Goal: Task Accomplishment & Management: Complete application form

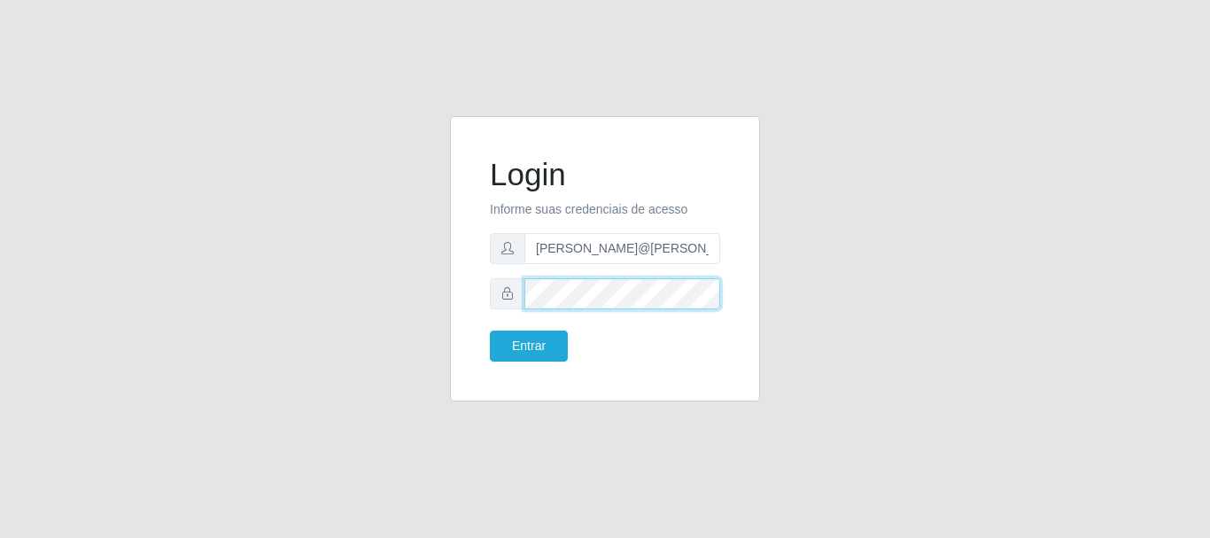
click at [490, 330] on button "Entrar" at bounding box center [529, 345] width 78 height 31
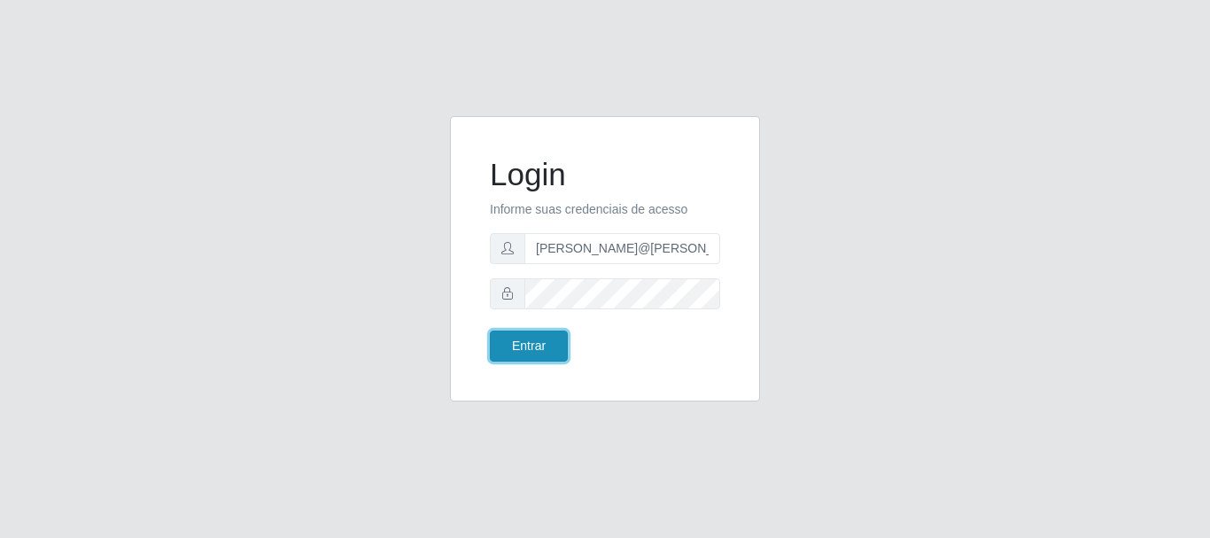
click at [551, 345] on button "Entrar" at bounding box center [529, 345] width 78 height 31
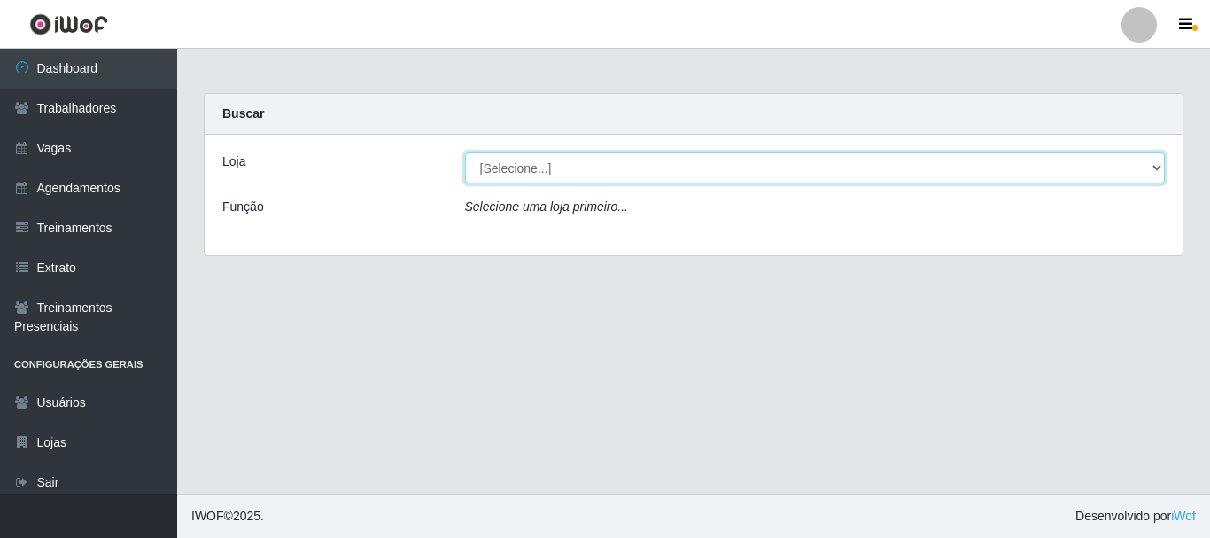
drag, startPoint x: 742, startPoint y: 165, endPoint x: 740, endPoint y: 175, distance: 10.8
click at [742, 165] on select "[Selecione...] [GEOGRAPHIC_DATA]" at bounding box center [815, 167] width 700 height 31
click at [465, 152] on select "[Selecione...] [GEOGRAPHIC_DATA]" at bounding box center [815, 167] width 700 height 31
click at [743, 165] on select "[Selecione...] [GEOGRAPHIC_DATA]" at bounding box center [815, 167] width 700 height 31
select select "279"
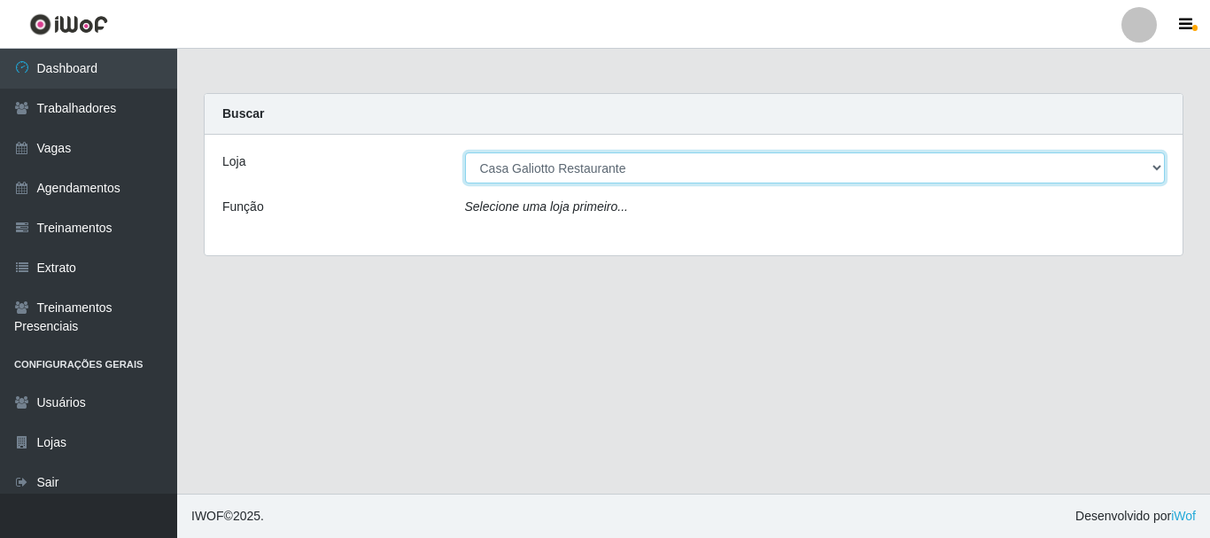
click at [465, 152] on select "[Selecione...] [GEOGRAPHIC_DATA]" at bounding box center [815, 167] width 700 height 31
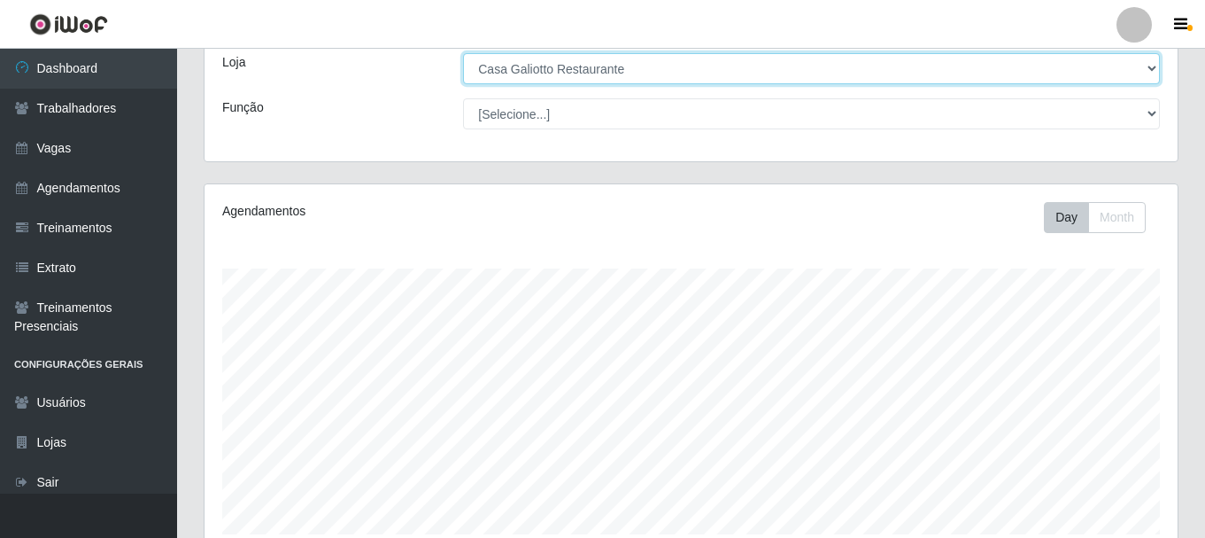
scroll to position [402, 0]
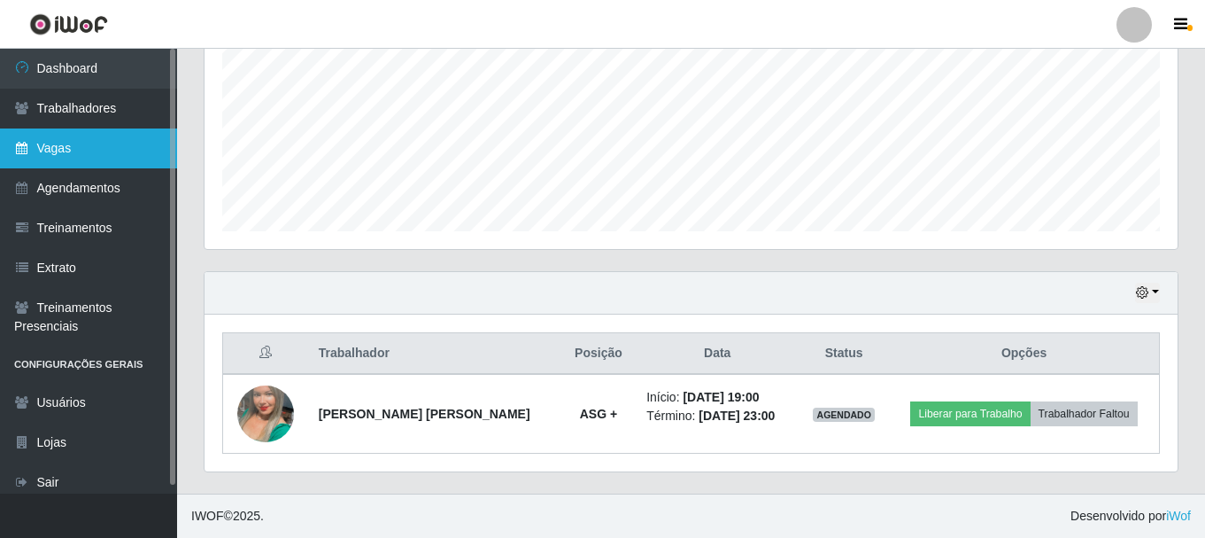
click at [66, 151] on link "Vagas" at bounding box center [88, 148] width 177 height 40
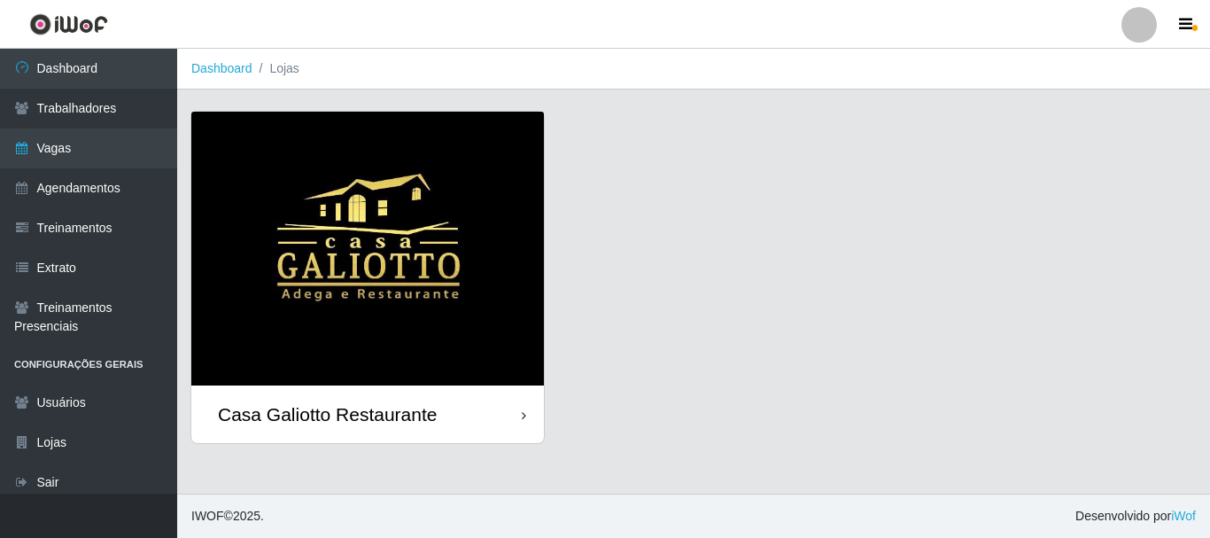
click at [465, 159] on img at bounding box center [367, 249] width 352 height 274
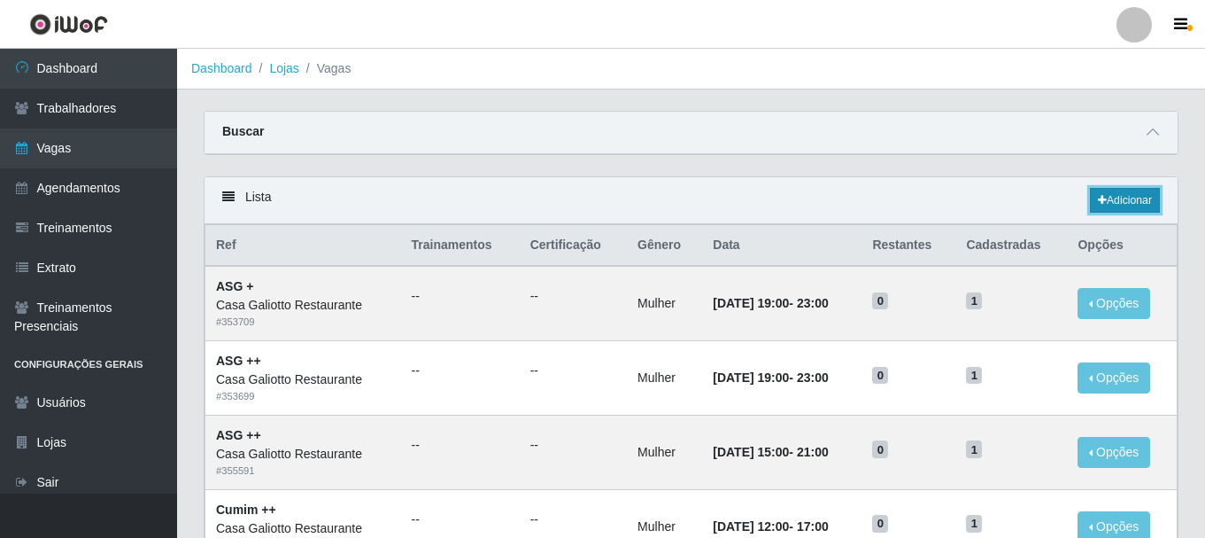
click at [1129, 198] on link "Adicionar" at bounding box center [1125, 200] width 70 height 25
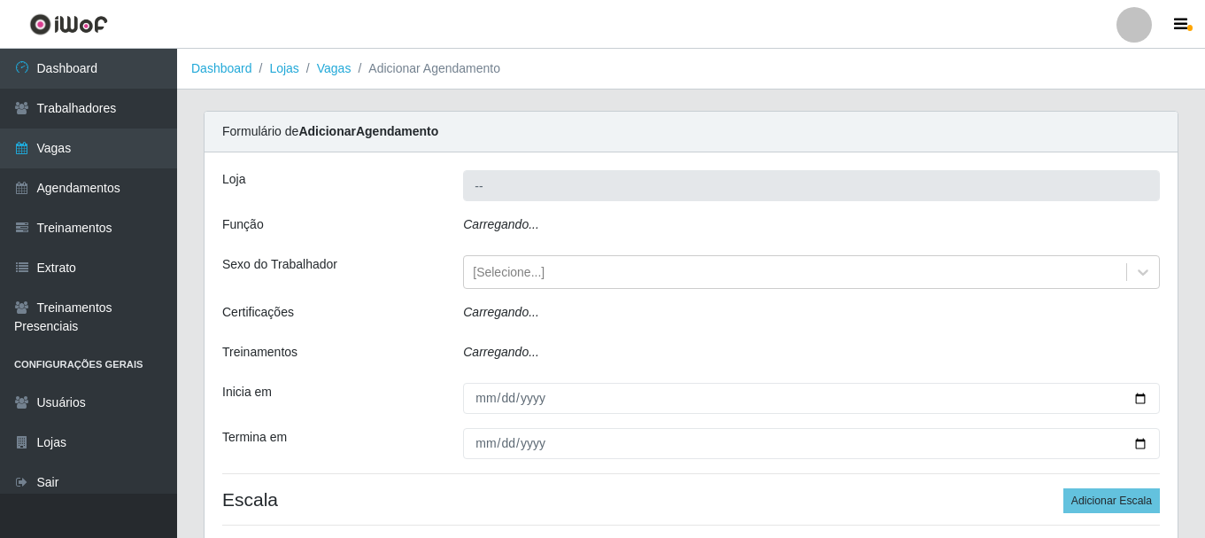
type input "Casa Galiotto Restaurante"
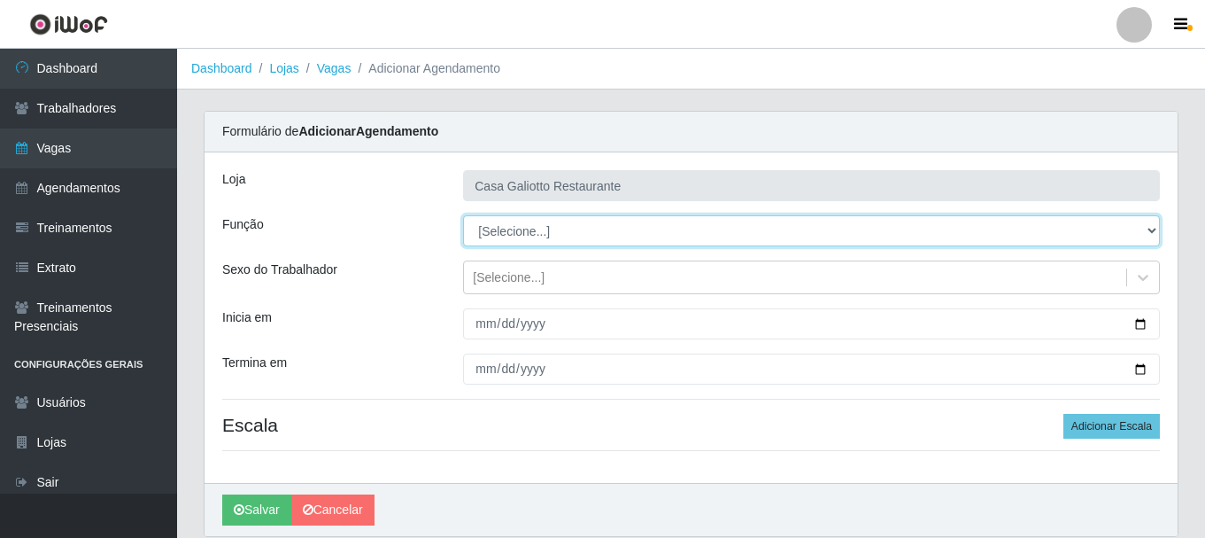
click at [586, 240] on select "[Selecione...] ASG ASG + ASG ++ Auxiliar de Cozinha Auxiliar de Cozinha + Auxil…" at bounding box center [811, 230] width 697 height 31
select select "79"
click at [463, 215] on select "[Selecione...] ASG ASG + ASG ++ Auxiliar de Cozinha Auxiliar de Cozinha + Auxil…" at bounding box center [811, 230] width 697 height 31
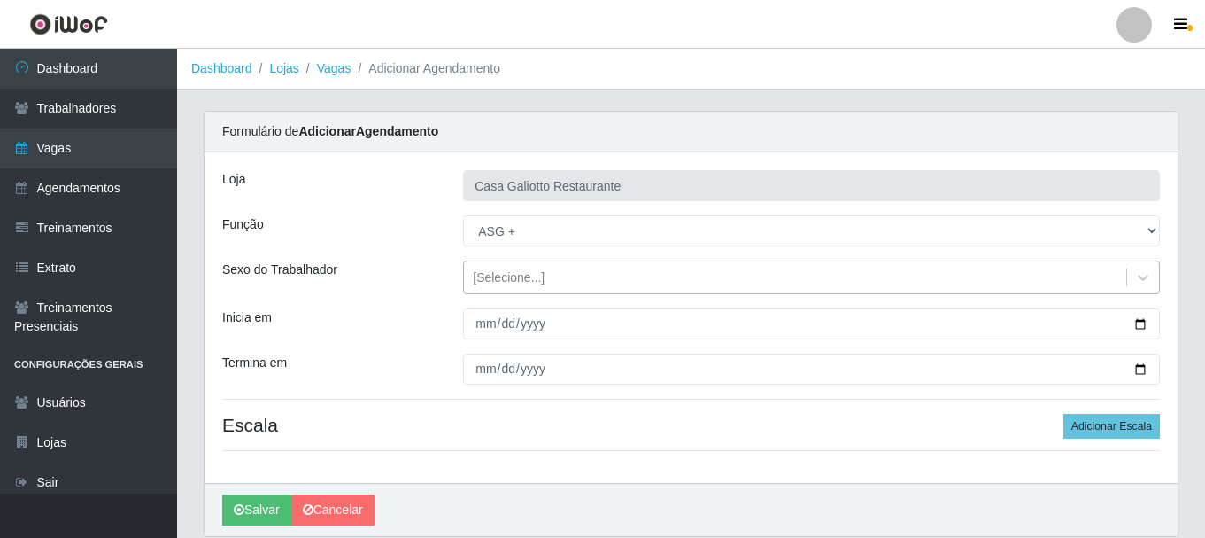
click at [607, 275] on div "[Selecione...]" at bounding box center [795, 277] width 662 height 29
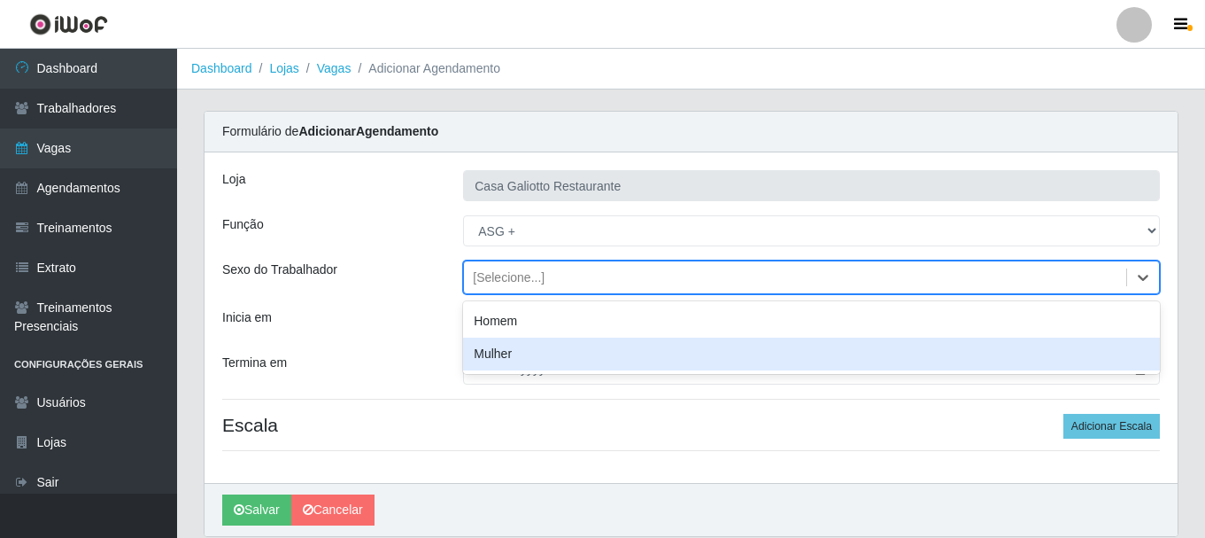
click at [592, 358] on div "Mulher" at bounding box center [811, 353] width 697 height 33
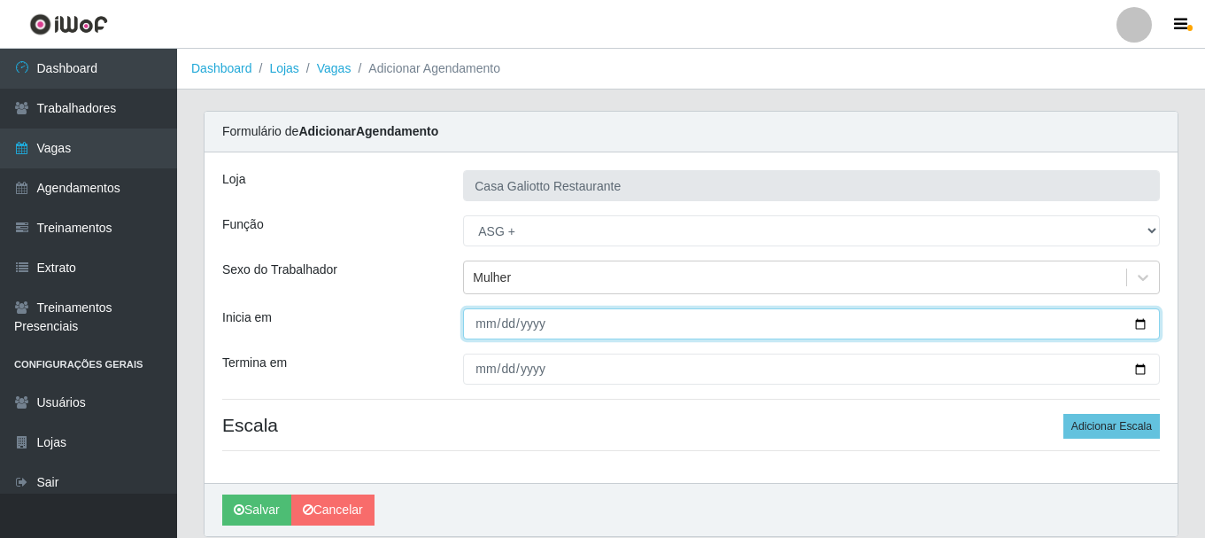
drag, startPoint x: 1142, startPoint y: 325, endPoint x: 912, endPoint y: 317, distance: 230.4
click at [1137, 323] on input "Inicia em" at bounding box center [811, 323] width 697 height 31
type input "[DATE]"
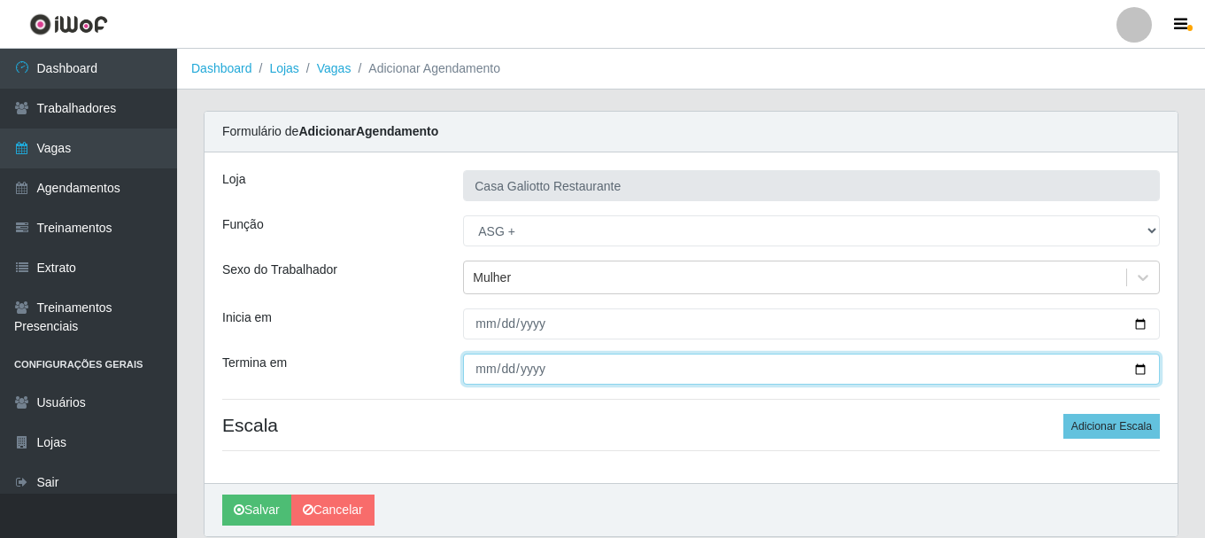
click at [1136, 368] on input "Termina em" at bounding box center [811, 368] width 697 height 31
type input "[DATE]"
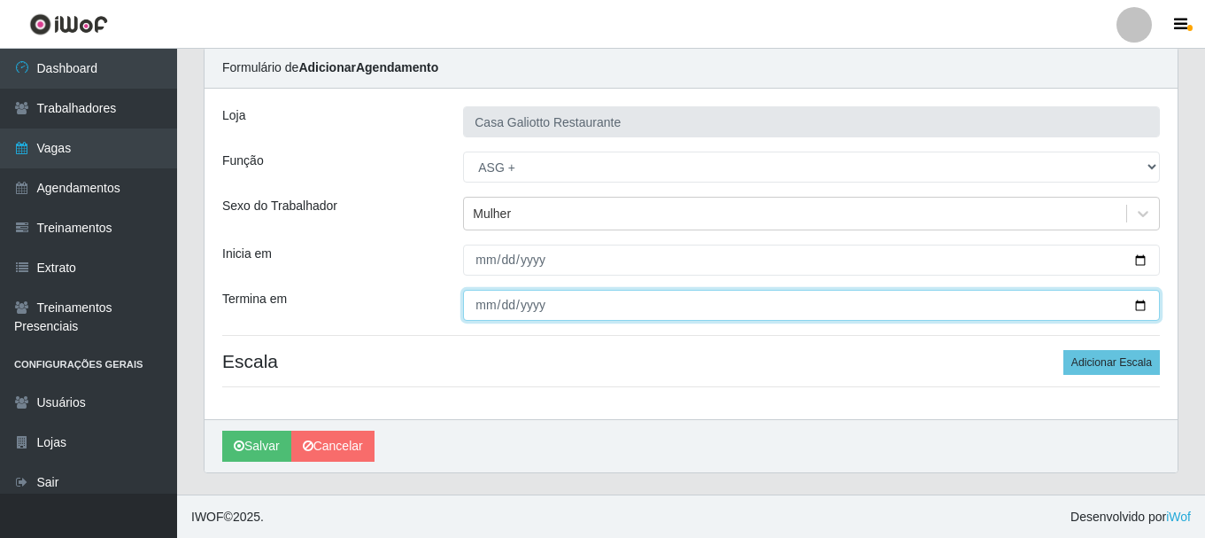
scroll to position [65, 0]
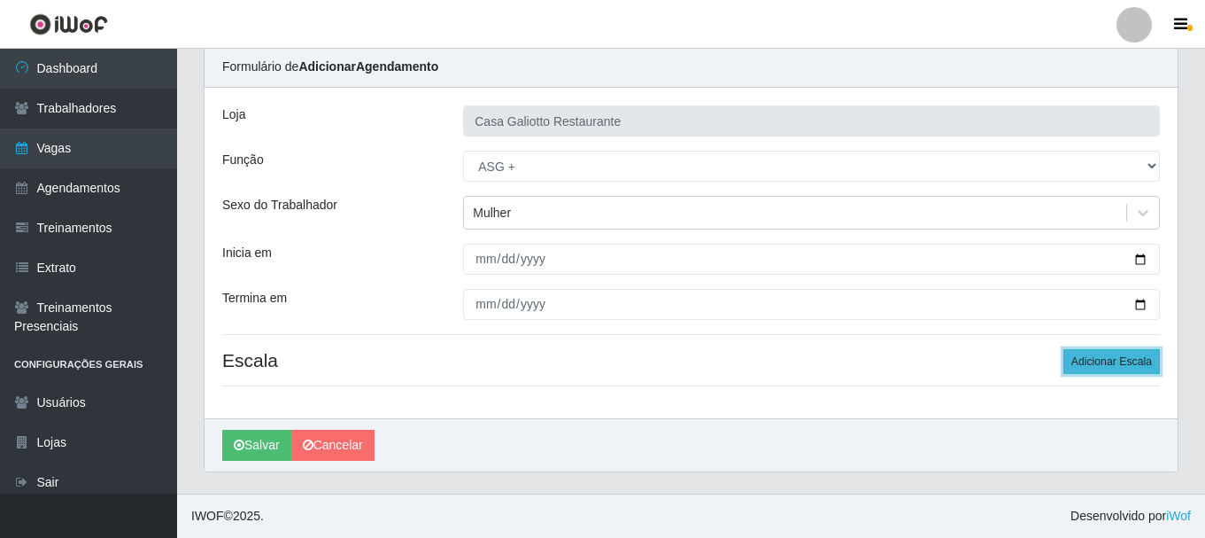
click at [1121, 369] on button "Adicionar Escala" at bounding box center [1112, 361] width 97 height 25
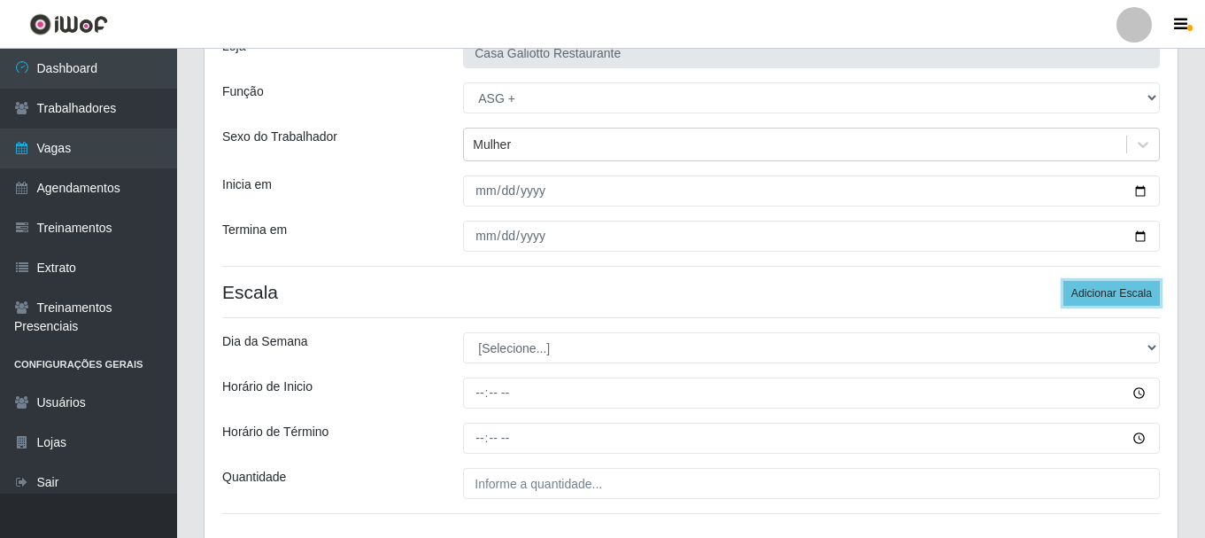
scroll to position [242, 0]
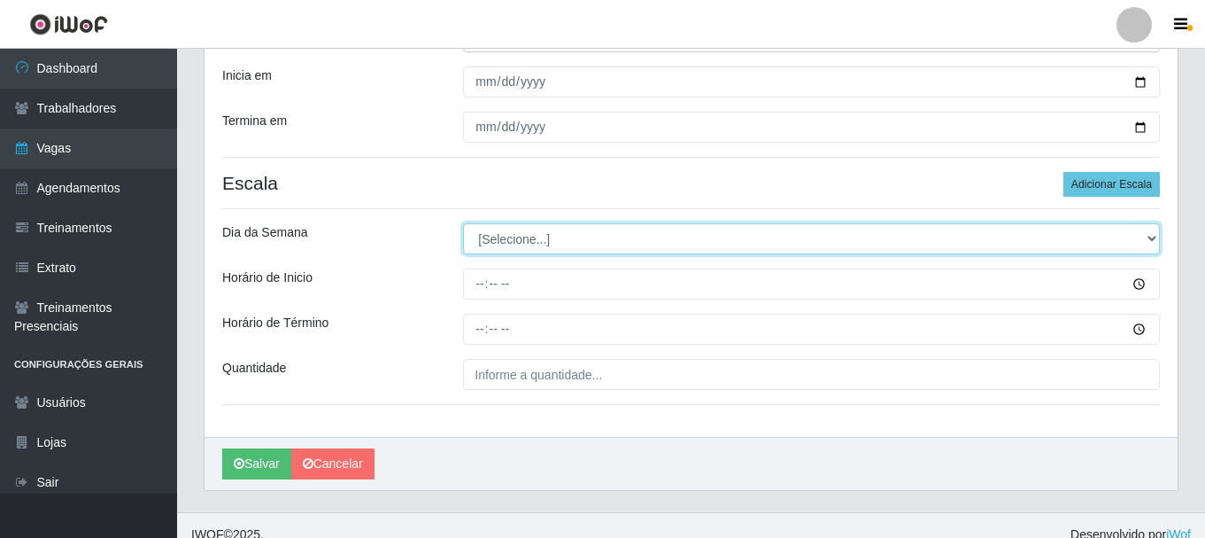
click at [1140, 236] on select "[Selecione...] Segunda Terça Quarta Quinta Sexta Sábado Domingo" at bounding box center [811, 238] width 697 height 31
select select "3"
click at [463, 223] on select "[Selecione...] Segunda Terça Quarta Quinta Sexta Sábado Domingo" at bounding box center [811, 238] width 697 height 31
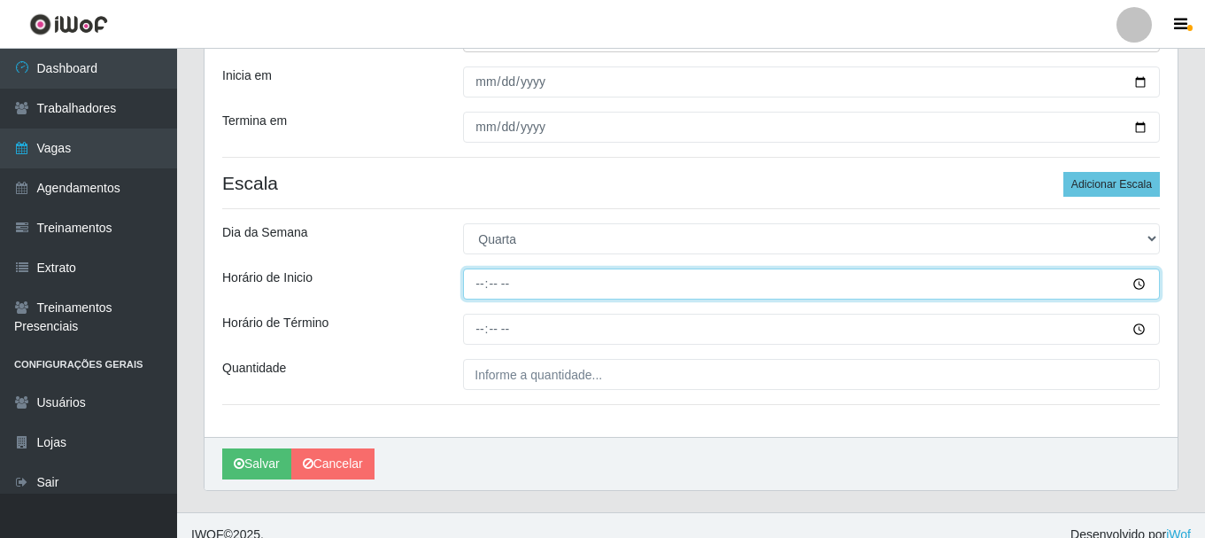
click at [975, 282] on input "Horário de Inicio" at bounding box center [811, 283] width 697 height 31
type input "19:00"
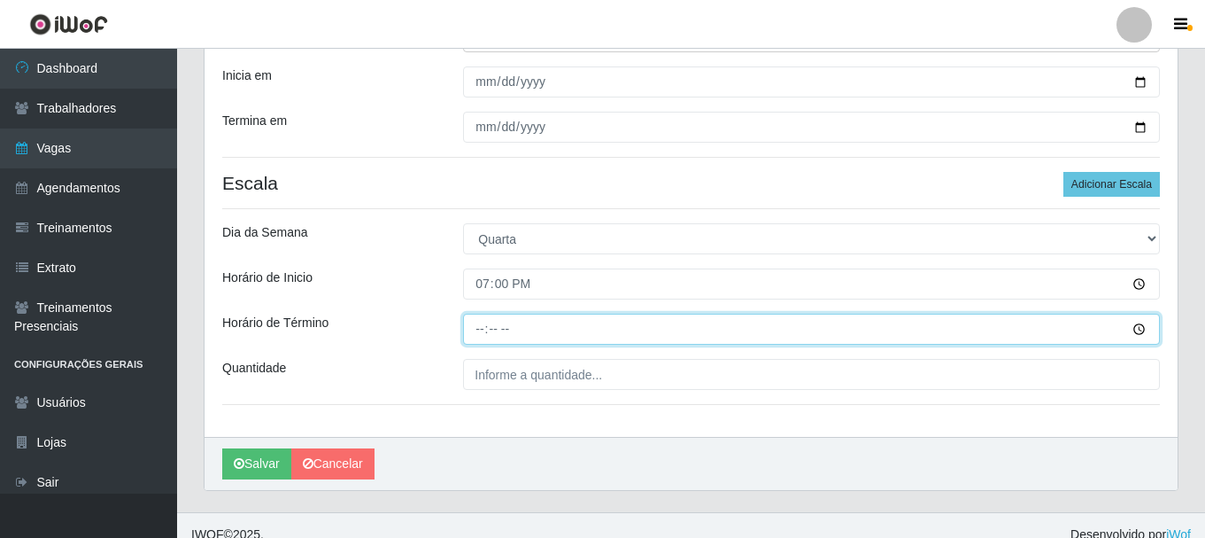
click at [476, 329] on input "Horário de Término" at bounding box center [811, 328] width 697 height 31
type input "23:00"
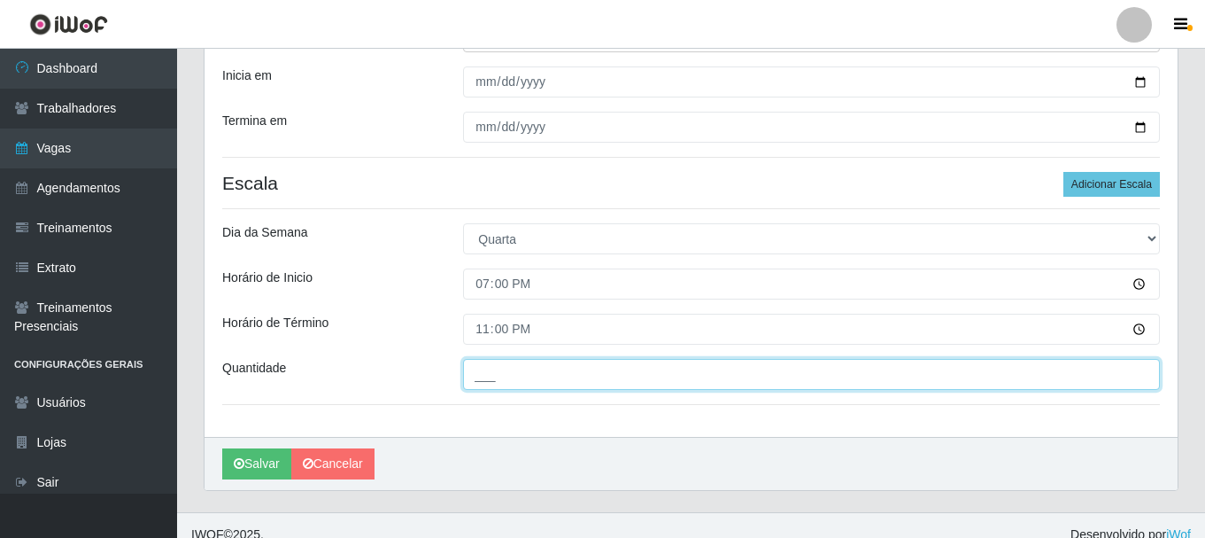
drag, startPoint x: 519, startPoint y: 381, endPoint x: 509, endPoint y: 381, distance: 9.7
click at [519, 381] on input "___" at bounding box center [811, 374] width 697 height 31
type input "1__"
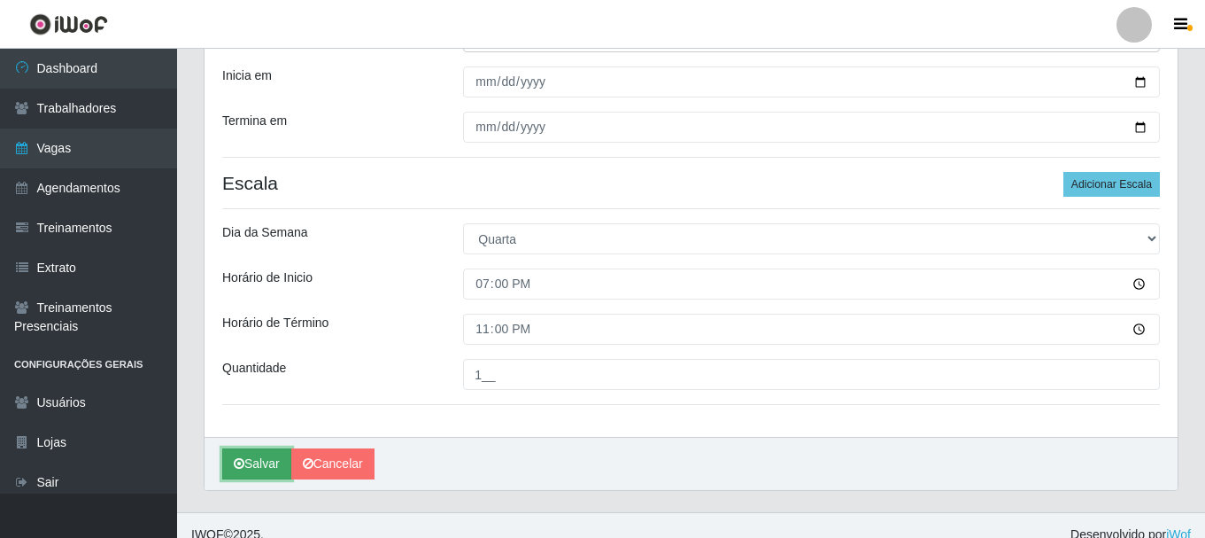
click at [251, 458] on button "Salvar" at bounding box center [256, 463] width 69 height 31
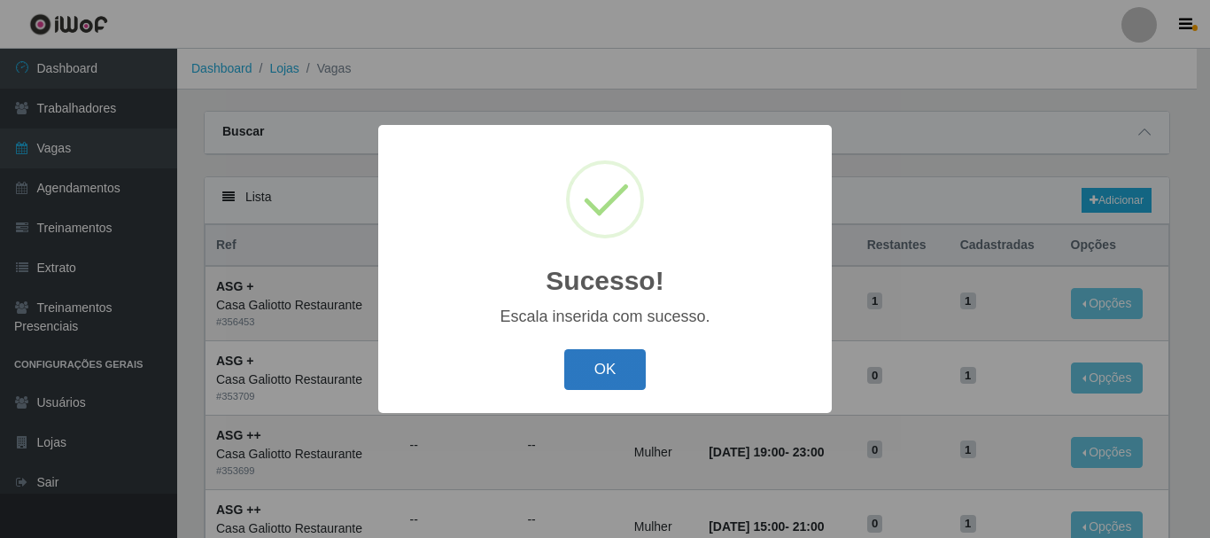
click at [584, 372] on button "OK" at bounding box center [605, 370] width 82 height 42
